Goal: Task Accomplishment & Management: Use online tool/utility

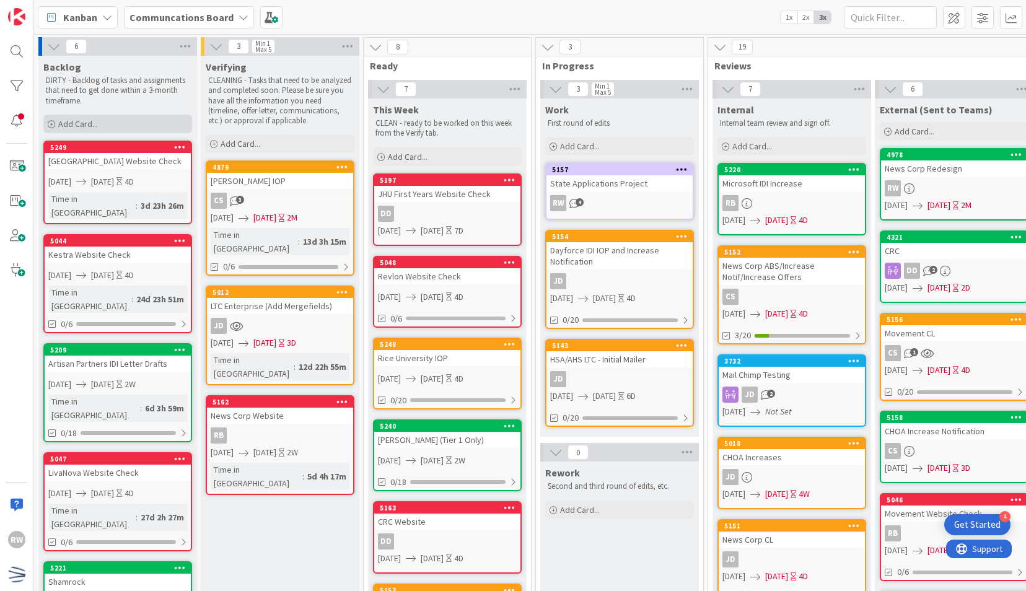
click at [102, 131] on div "Add Card..." at bounding box center [117, 124] width 149 height 19
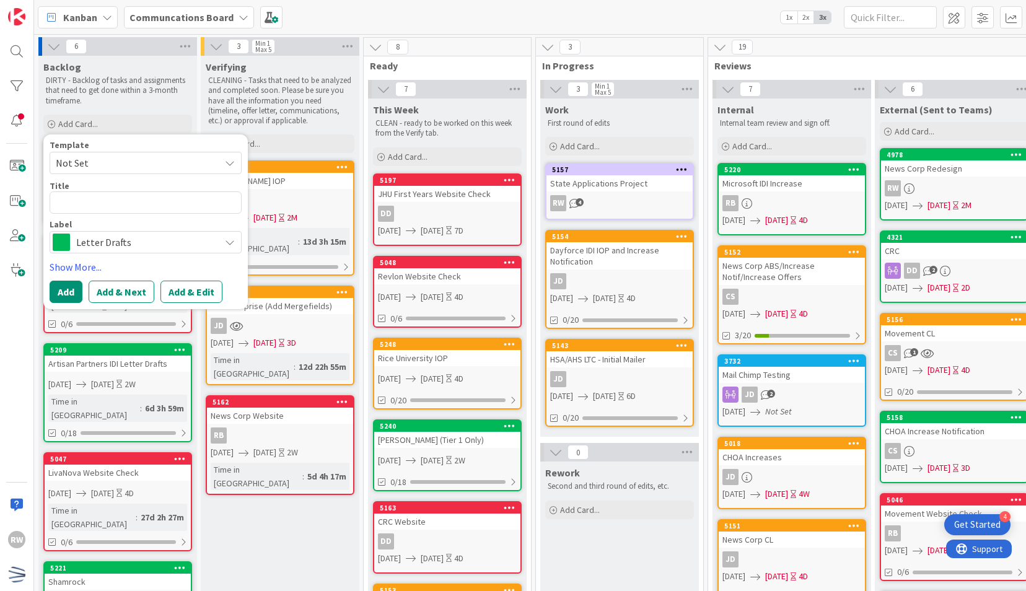
click at [107, 159] on span "Not Set" at bounding box center [133, 163] width 155 height 16
click at [107, 212] on span "Draft Communications" at bounding box center [155, 216] width 177 height 16
type textarea "x"
type textarea "Draft Communications"
drag, startPoint x: 163, startPoint y: 205, endPoint x: 32, endPoint y: 209, distance: 131.4
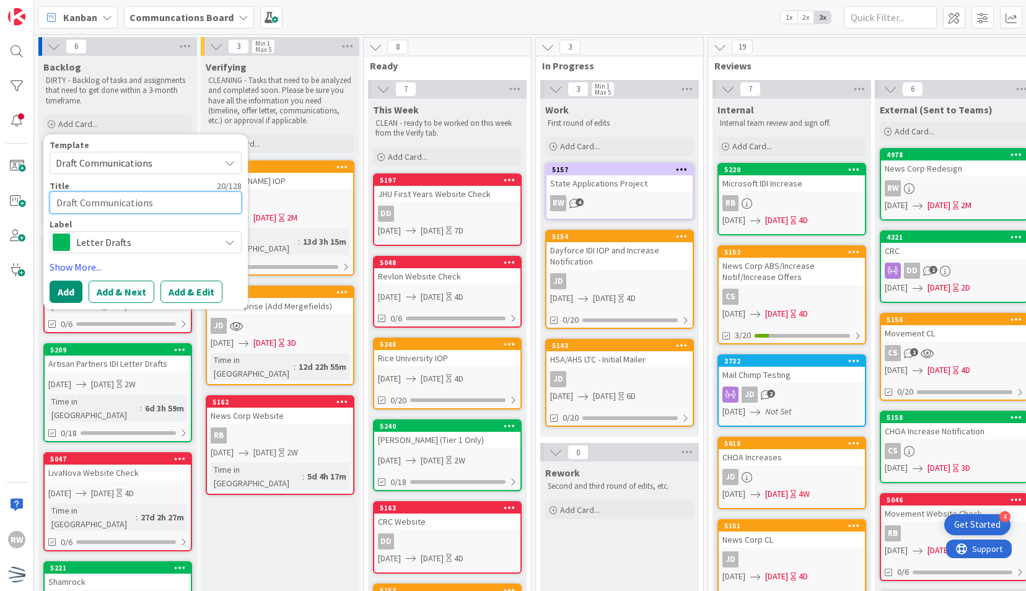
click at [32, 209] on div "RW Kanban Communcations Board 1x 2x 3x 6 Backlog DIRTY - Backlog of tasks and a…" at bounding box center [513, 295] width 1026 height 591
type textarea "x"
type textarea "A"
type textarea "x"
type textarea "Ap"
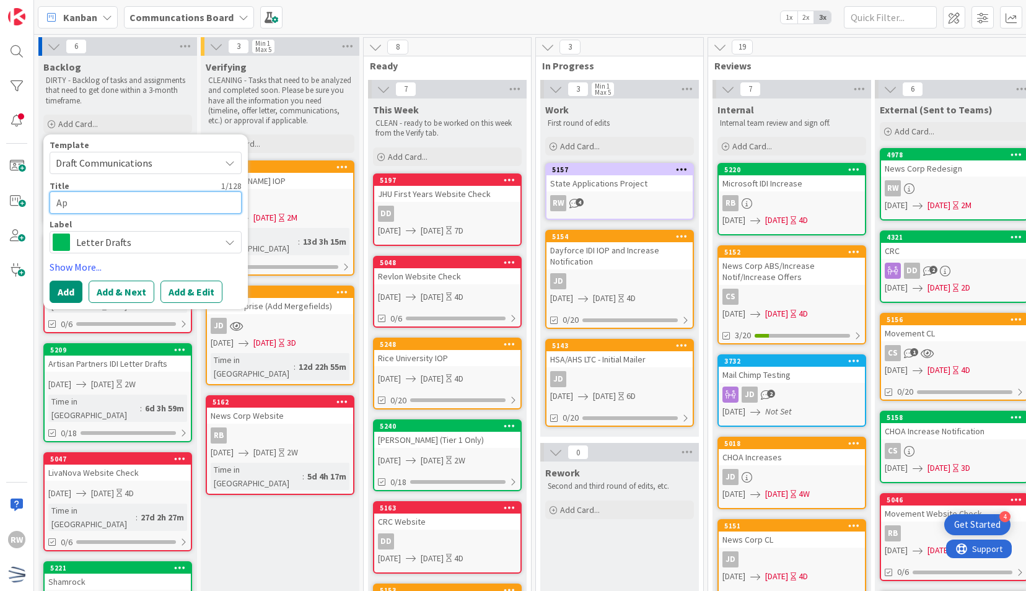
type textarea "x"
type textarea "Apo"
type textarea "x"
type textarea "Apol"
type textarea "x"
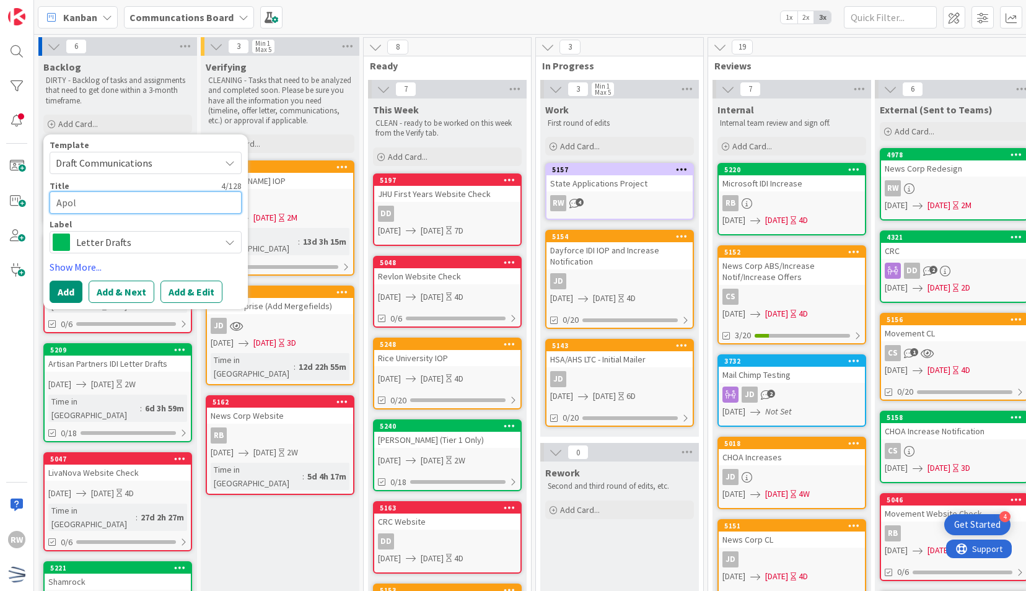
type textarea "Apoll"
type textarea "x"
type textarea "Apollo"
type textarea "x"
type textarea "Apollo L"
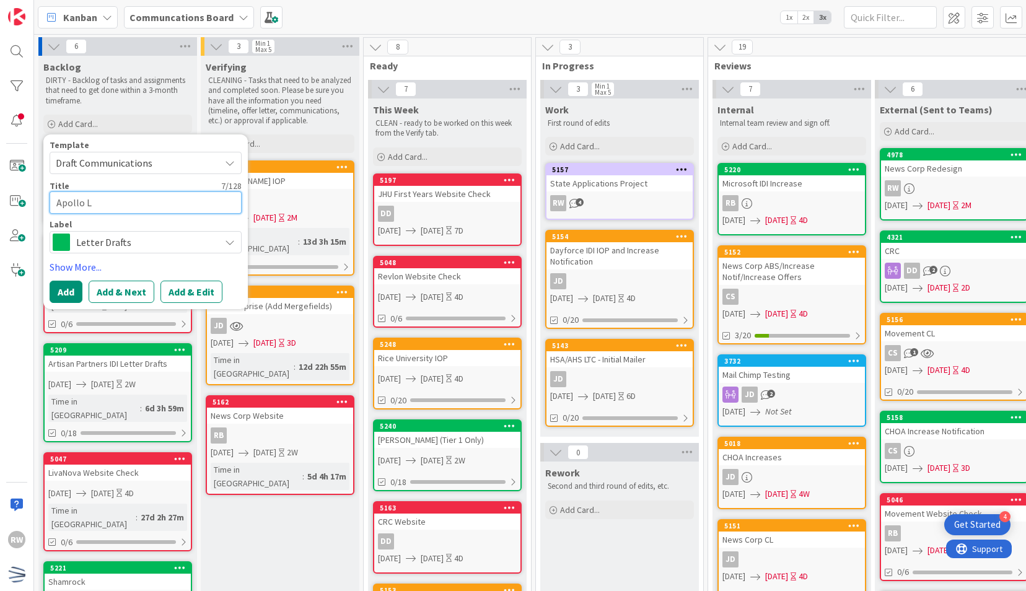
type textarea "x"
type textarea "Apollo Le"
type textarea "x"
type textarea "Apollo Let"
type textarea "x"
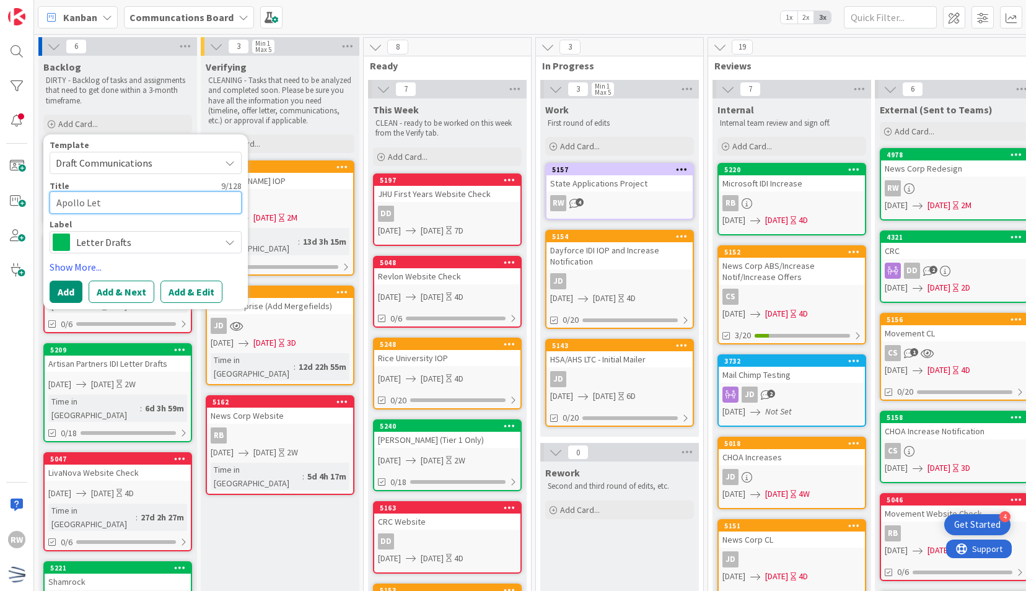
type textarea "Apollo Lett"
type textarea "x"
type textarea "Apollo Lette"
type textarea "x"
type textarea "Apollo Letter"
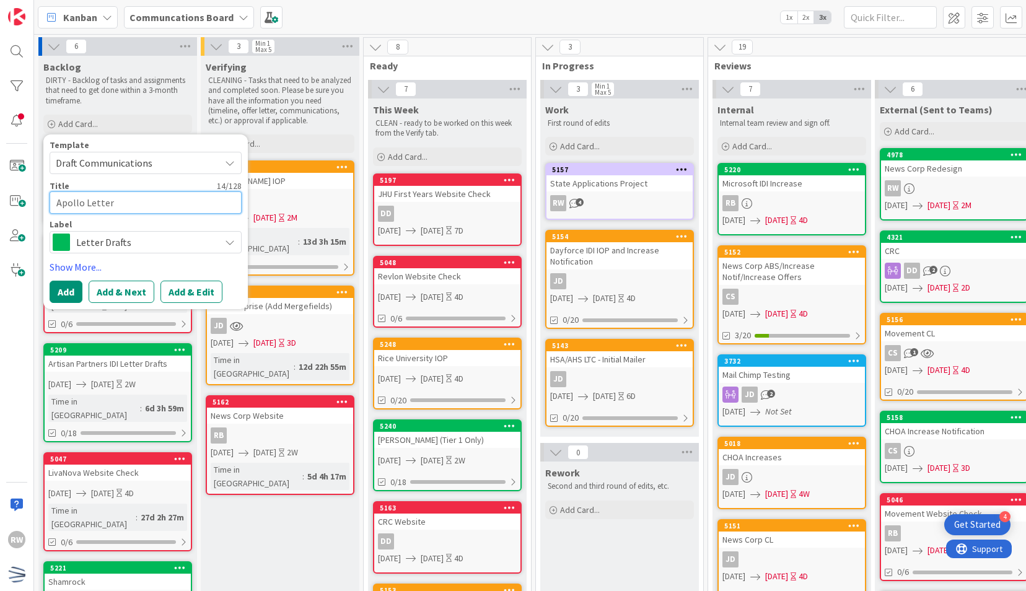
type textarea "x"
type textarea "Apollo Letter D"
type textarea "x"
type textarea "Apollo Letter Dr"
type textarea "x"
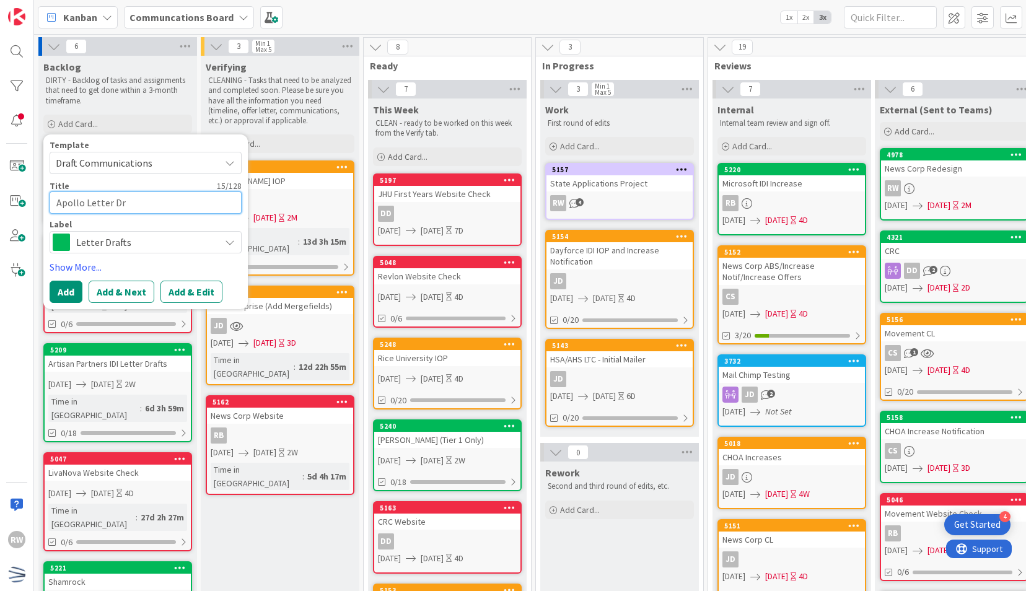
type textarea "Apollo Letter Dra"
type textarea "x"
type textarea "Apollo Letter Draf"
type textarea "x"
type textarea "Apollo Letter Draft"
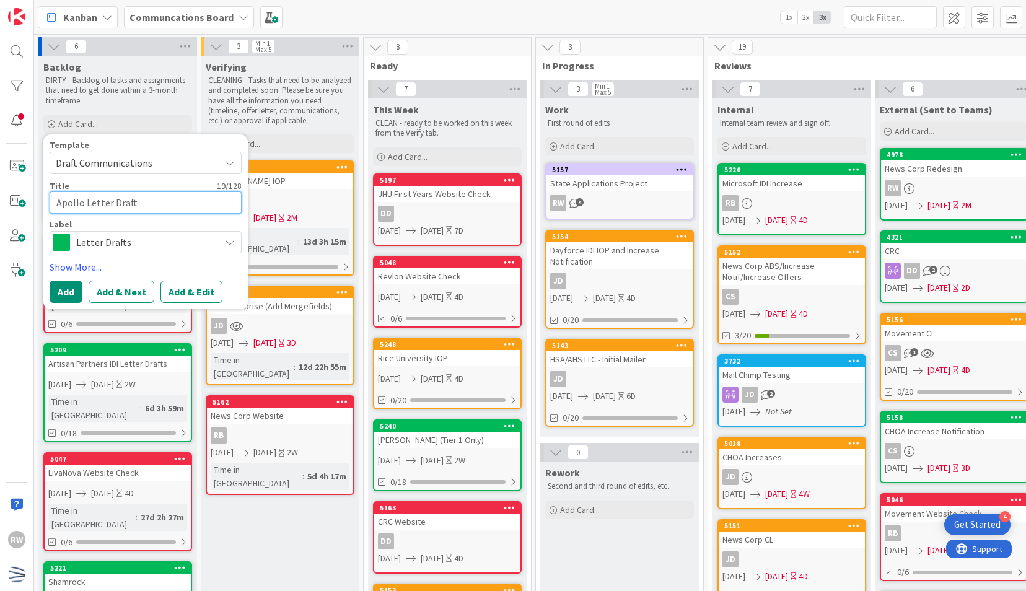
type textarea "x"
type textarea "Apollo Letter Drafts"
click at [85, 268] on link "Show More..." at bounding box center [146, 266] width 192 height 15
type textarea "x"
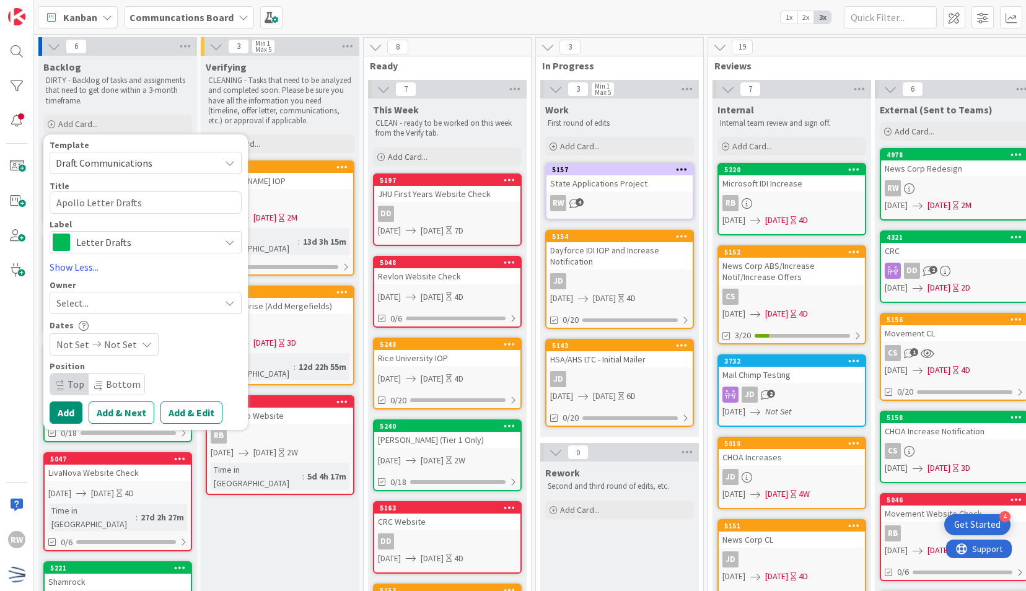
click at [82, 340] on span "Not Set" at bounding box center [72, 344] width 33 height 15
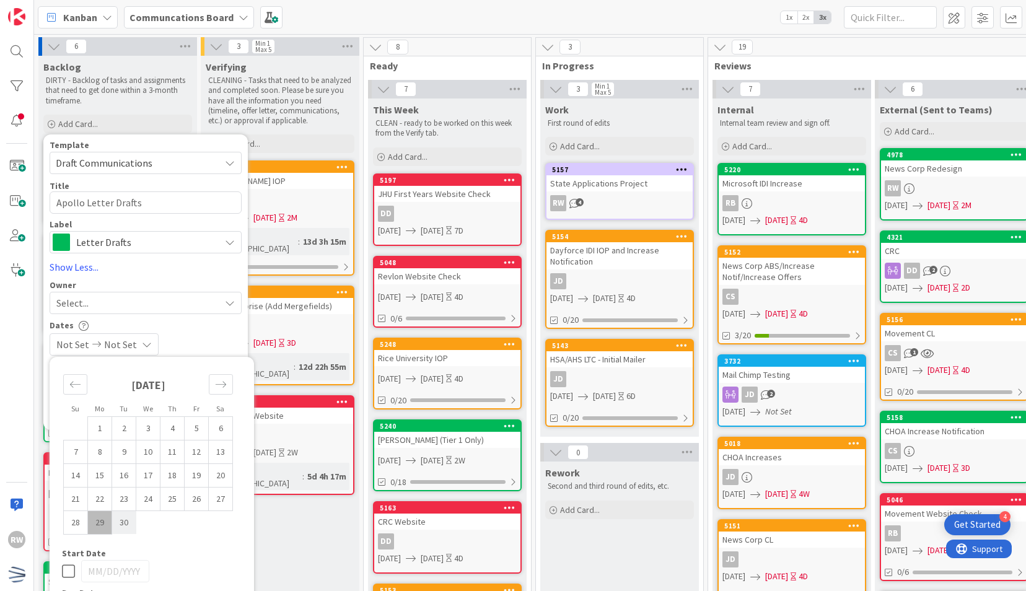
click at [123, 519] on td "30" at bounding box center [124, 522] width 24 height 24
type input "[DATE]"
type textarea "x"
click at [220, 380] on icon "Move forward to switch to the next month." at bounding box center [221, 384] width 12 height 12
click at [175, 423] on td "2" at bounding box center [172, 428] width 24 height 24
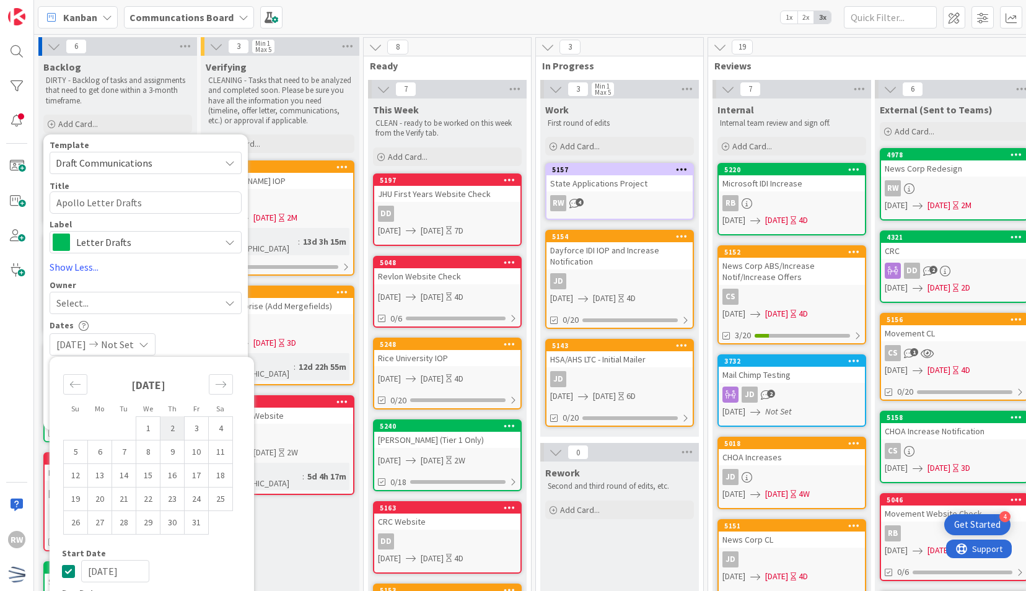
type input "[DATE]"
type textarea "x"
click at [208, 327] on div "Dates" at bounding box center [146, 325] width 192 height 11
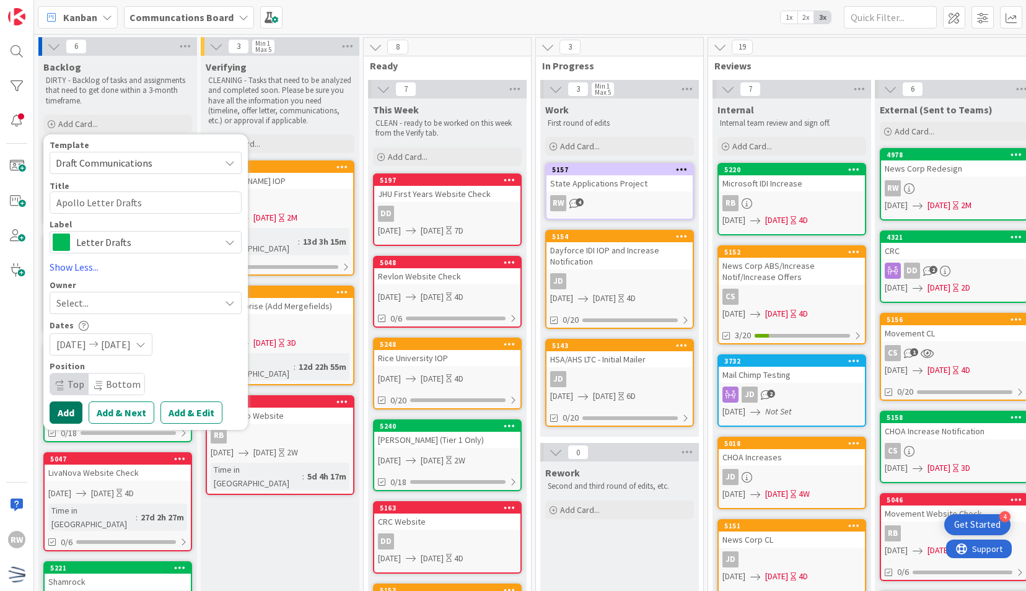
click at [72, 414] on button "Add" at bounding box center [66, 412] width 33 height 22
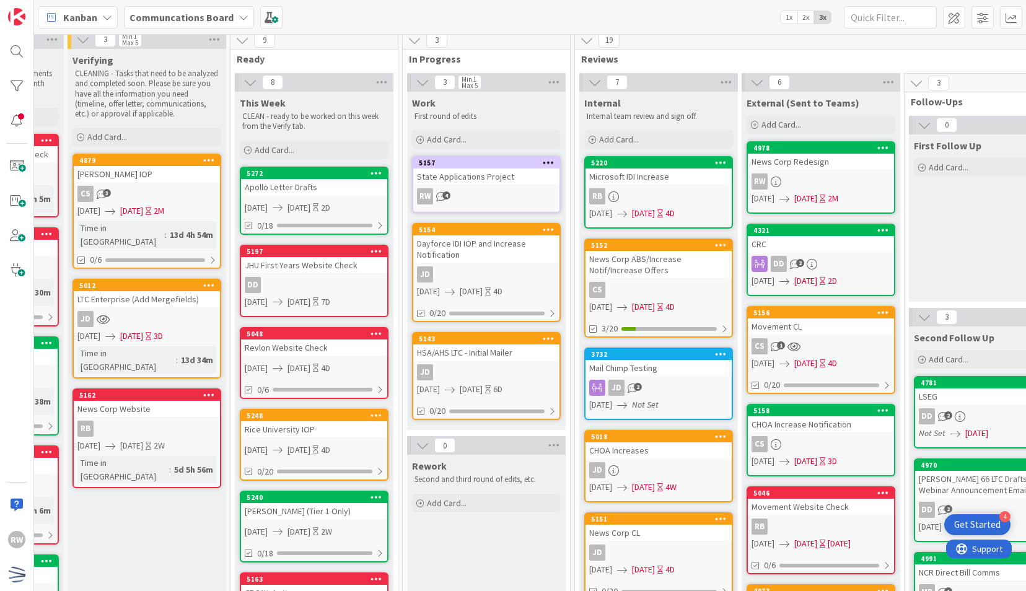
scroll to position [0, 133]
